Goal: Task Accomplishment & Management: Use online tool/utility

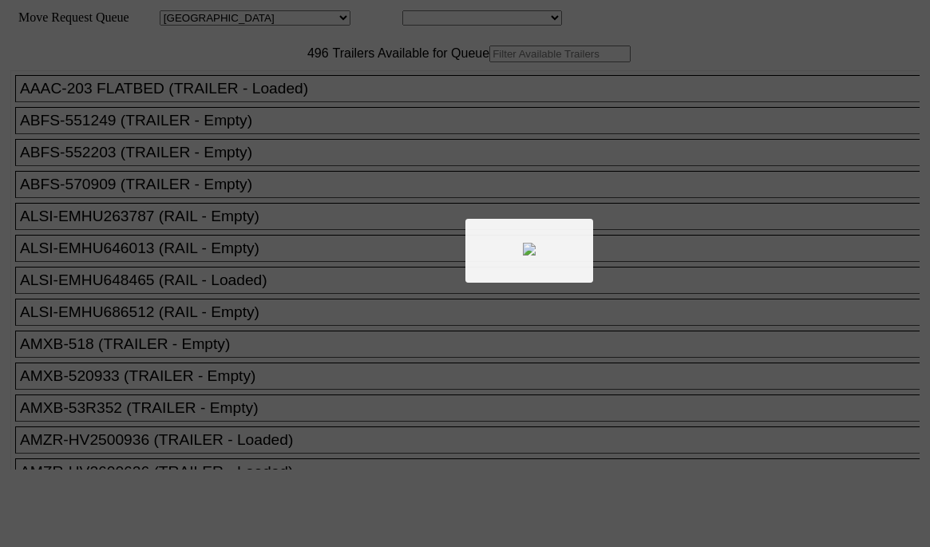
select select "161"
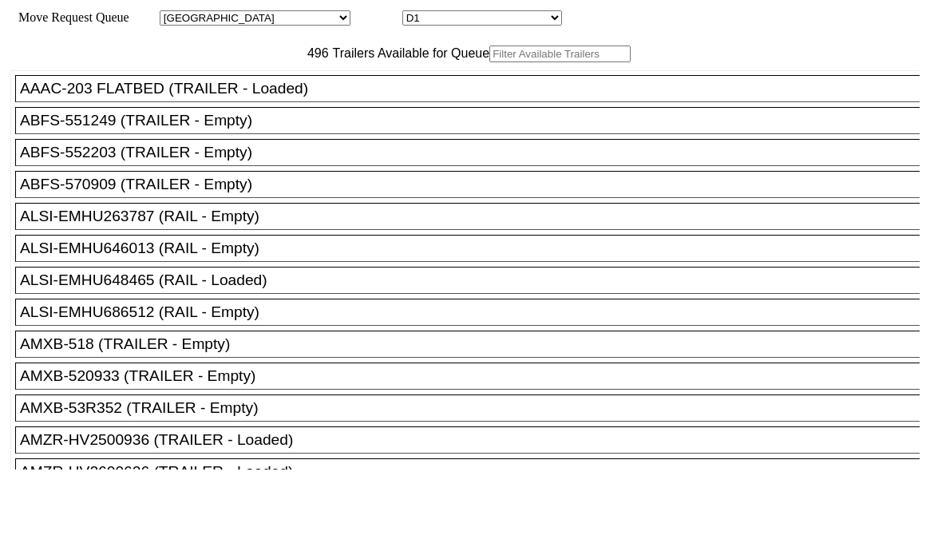
click at [490, 62] on input "text" at bounding box center [560, 54] width 141 height 17
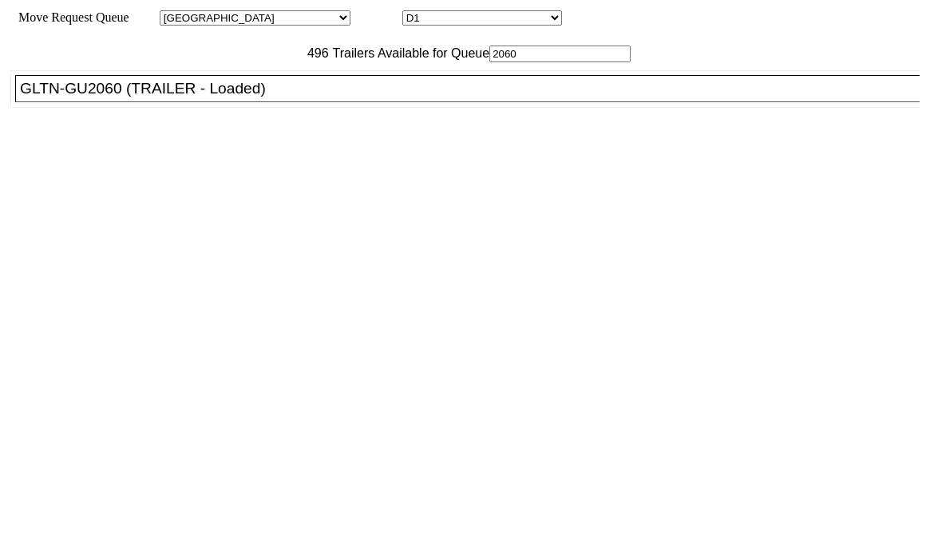
type input "2060"
click at [264, 97] on div "GLTN-GU2060 (TRAILER - Loaded)" at bounding box center [475, 89] width 910 height 18
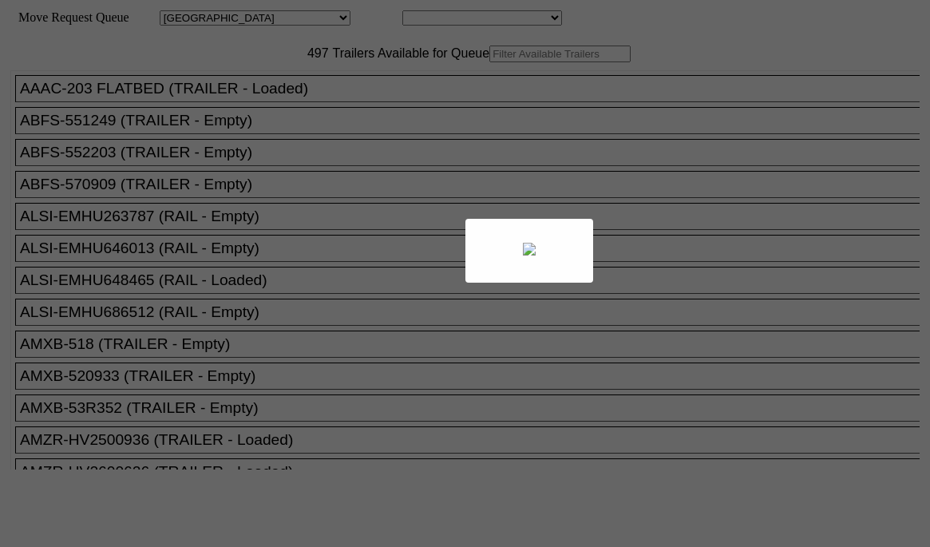
select select "161"
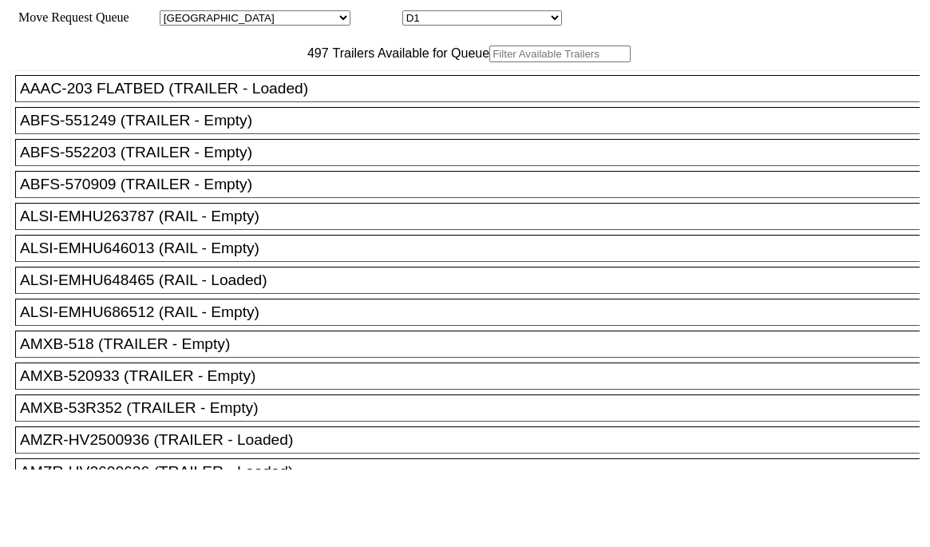
click at [490, 62] on input "text" at bounding box center [560, 54] width 141 height 17
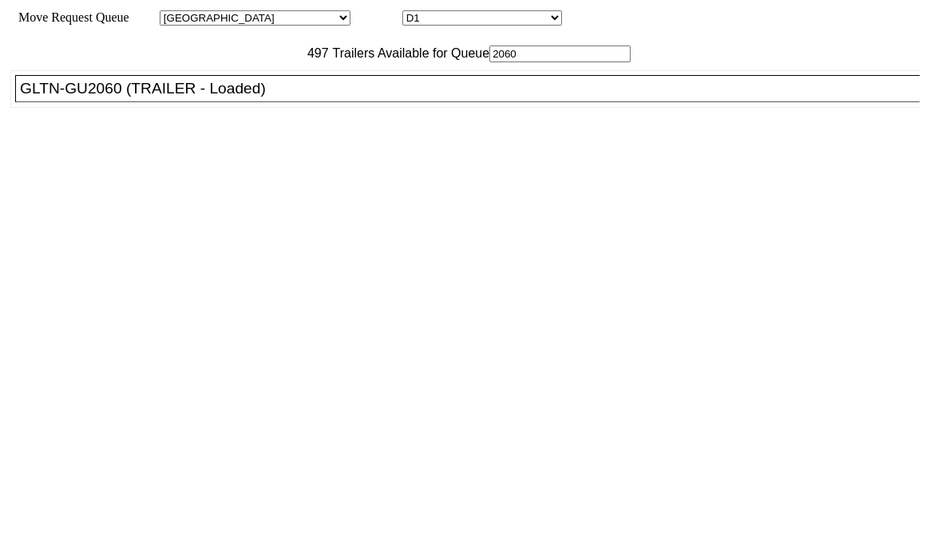
type input "2060"
drag, startPoint x: 273, startPoint y: 124, endPoint x: 284, endPoint y: 126, distance: 10.7
click at [276, 97] on div "GLTN-GU2060 (TRAILER - Loaded)" at bounding box center [475, 89] width 910 height 18
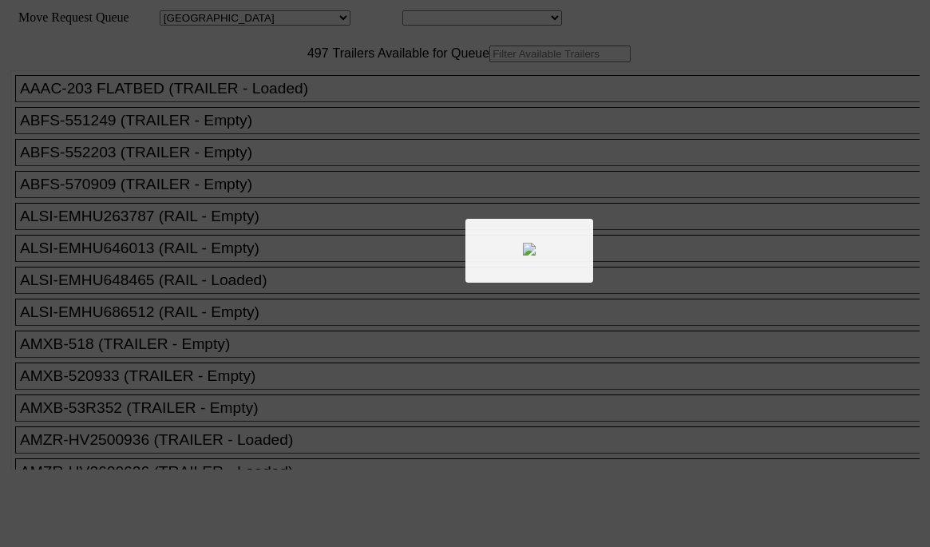
select select "161"
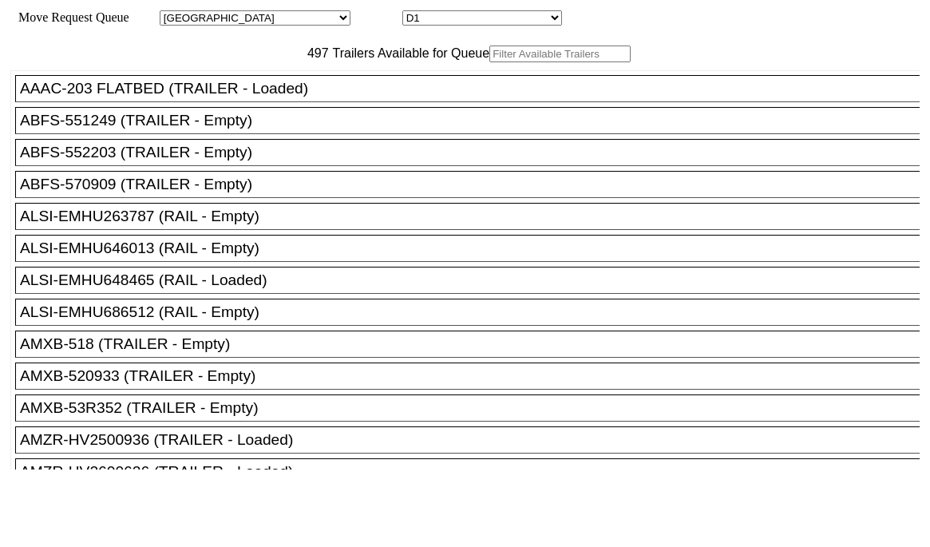
click at [490, 62] on input "text" at bounding box center [560, 54] width 141 height 17
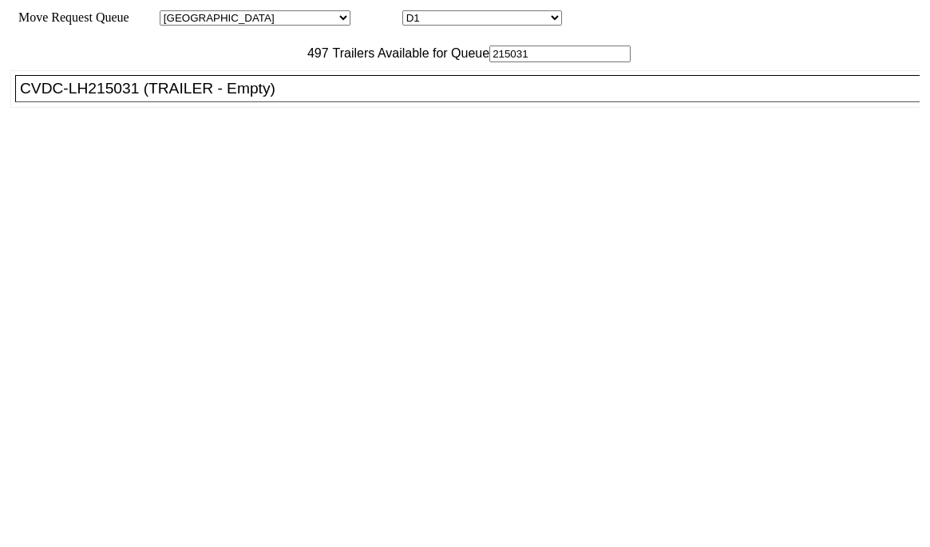
type input "215031"
click at [288, 102] on li "CVDC-LH215031 (TRAILER - Empty)" at bounding box center [474, 88] width 919 height 27
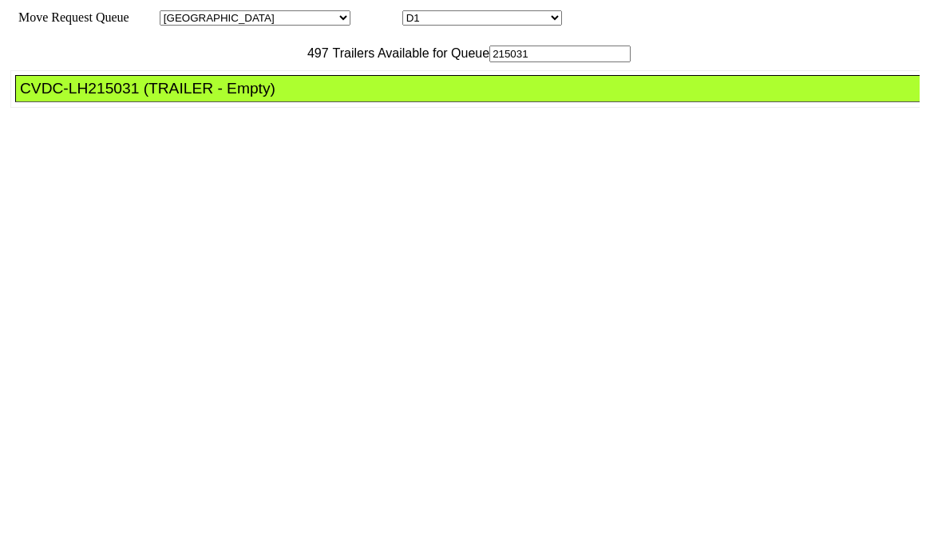
drag, startPoint x: 410, startPoint y: 215, endPoint x: 434, endPoint y: 225, distance: 26.1
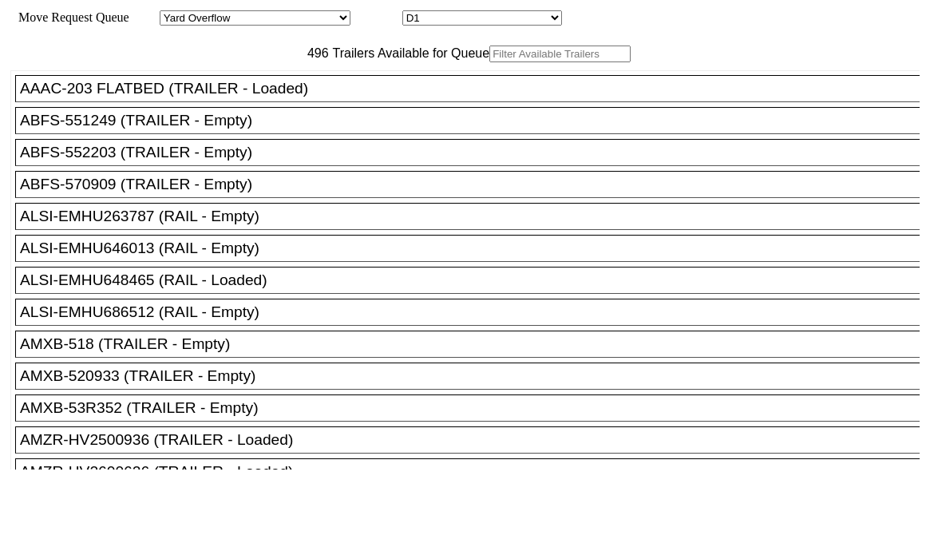
click at [490, 62] on input "text" at bounding box center [560, 54] width 141 height 17
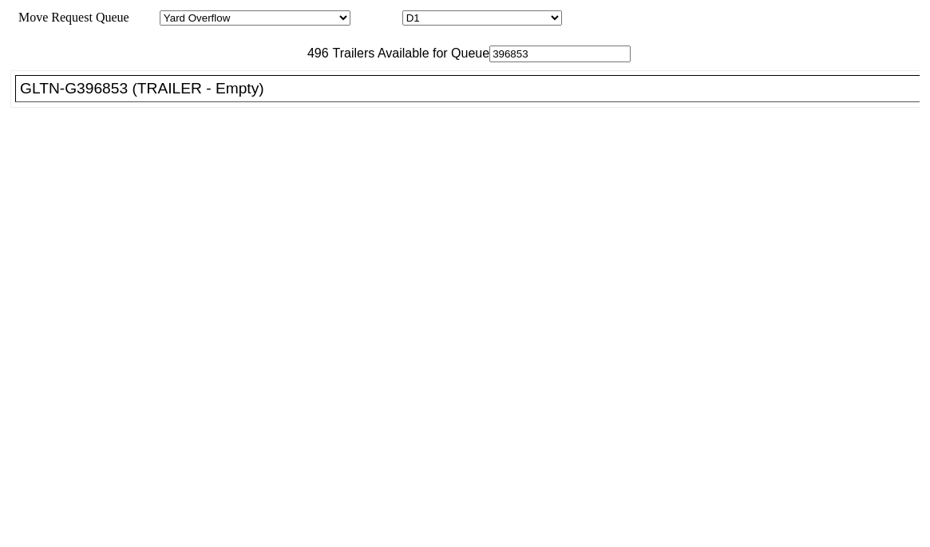
type input "396853"
click at [268, 97] on div "GLTN-G396853 (TRAILER - Empty)" at bounding box center [475, 89] width 910 height 18
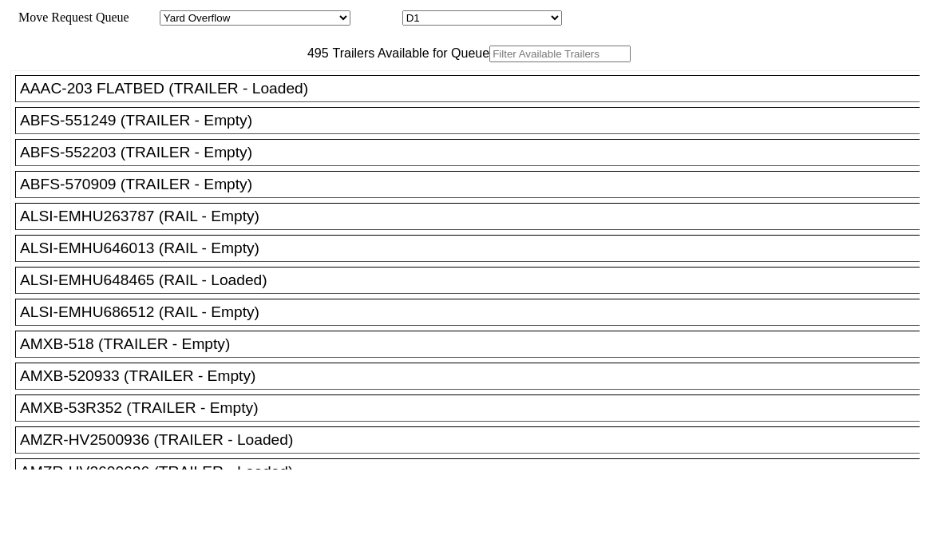
click at [490, 62] on input "text" at bounding box center [560, 54] width 141 height 17
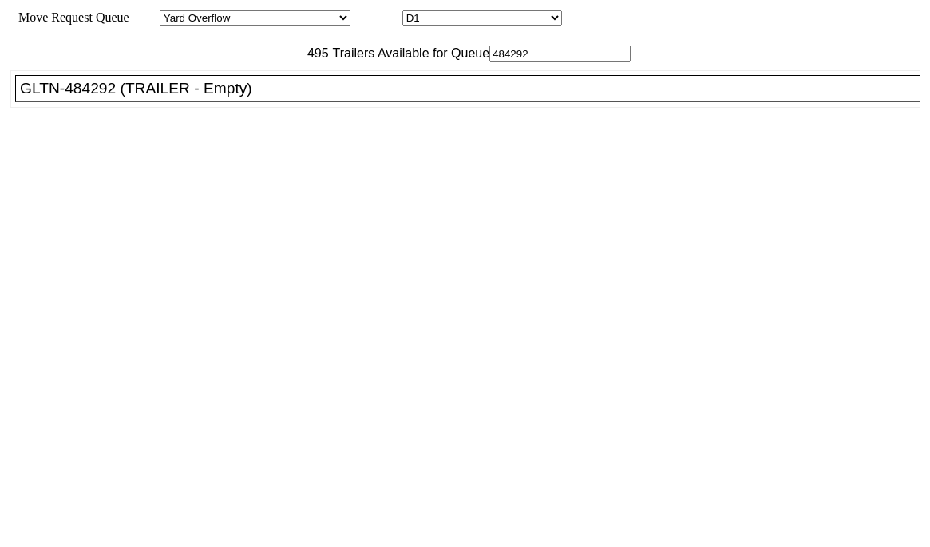
type input "484292"
click at [272, 97] on div "GLTN-484292 (TRAILER - Empty)" at bounding box center [475, 89] width 910 height 18
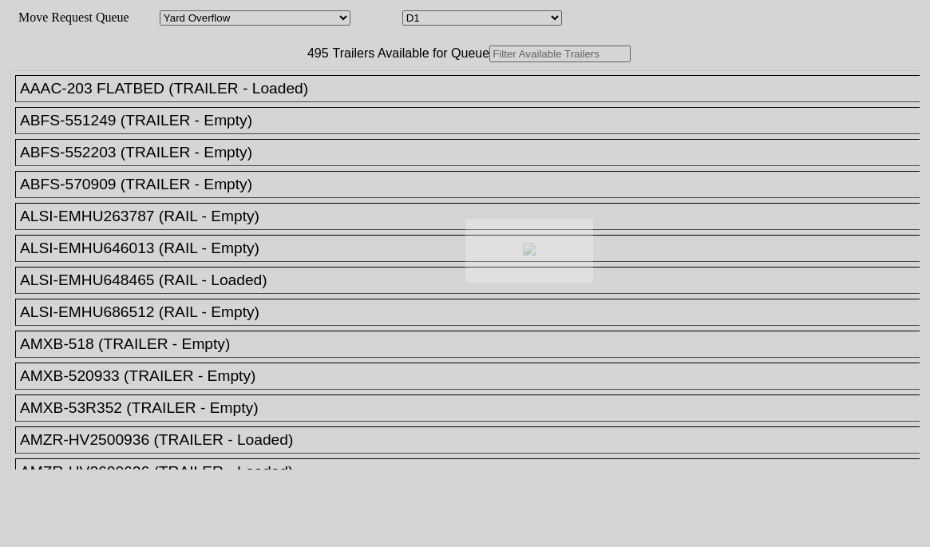
click at [284, 86] on div at bounding box center [465, 273] width 930 height 547
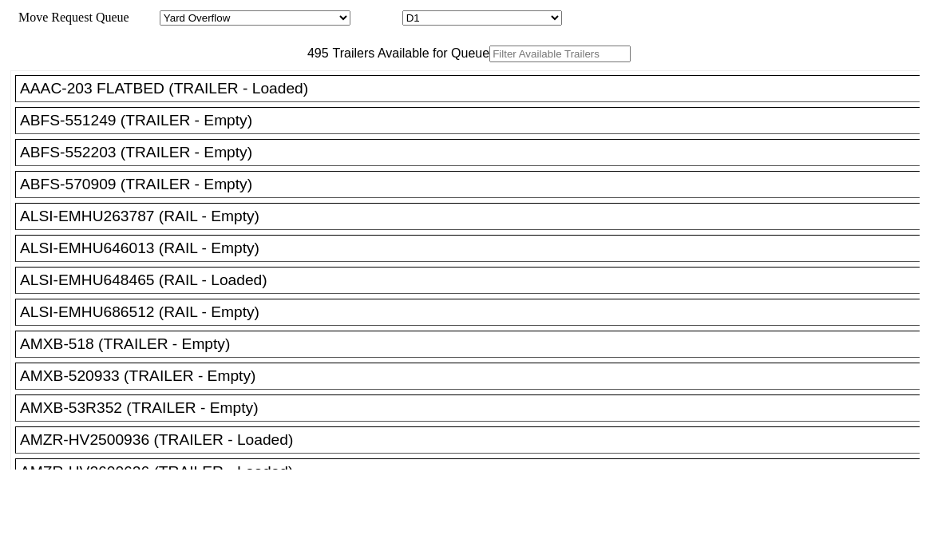
click at [490, 62] on input "text" at bounding box center [560, 54] width 141 height 17
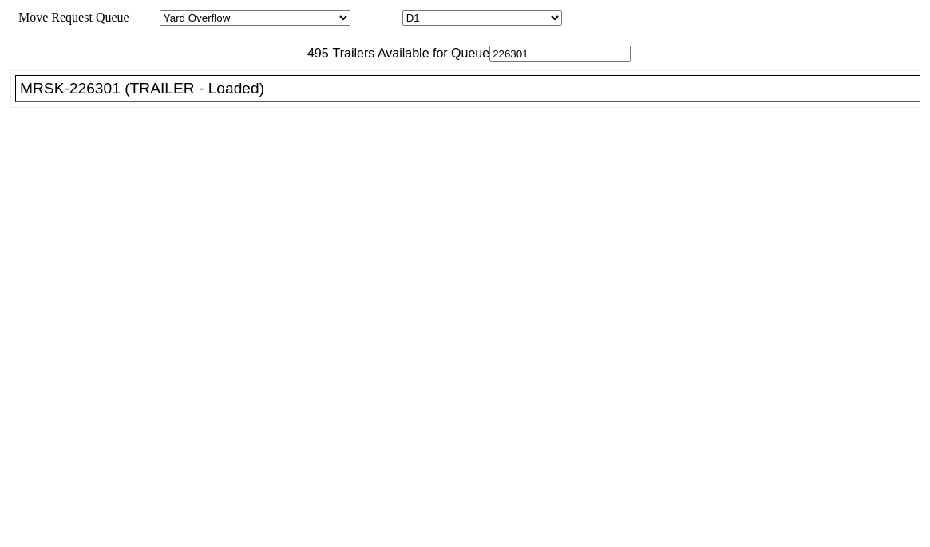
type input "226301"
click at [267, 97] on div "MRSK-226301 (TRAILER - Loaded)" at bounding box center [475, 89] width 910 height 18
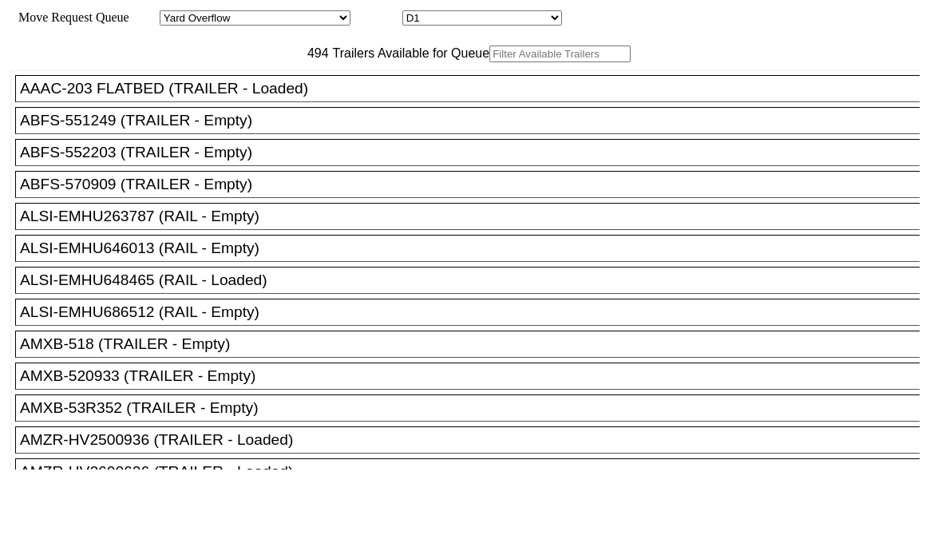
click at [490, 62] on input "text" at bounding box center [560, 54] width 141 height 17
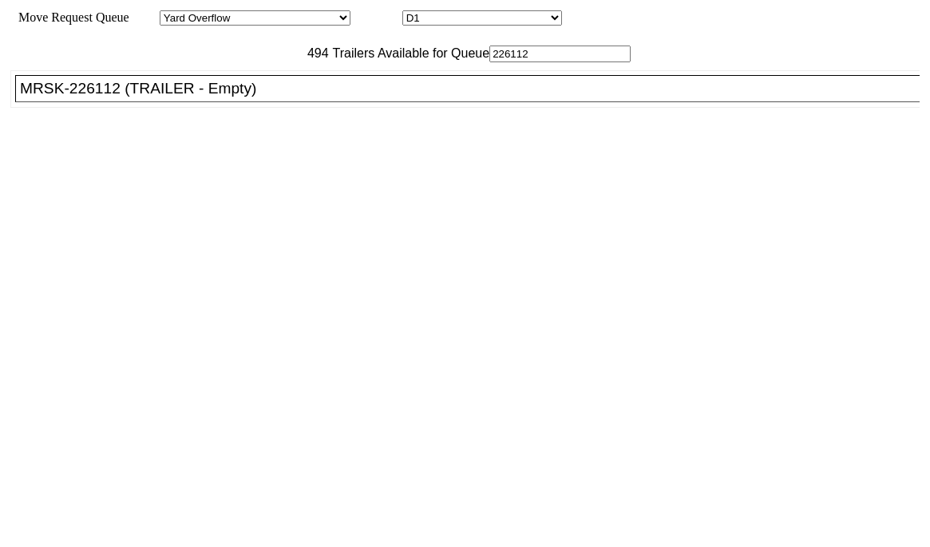
type input "226112"
click at [263, 97] on div "MRSK-226112 (TRAILER - Empty)" at bounding box center [475, 89] width 910 height 18
